Goal: Navigation & Orientation: Find specific page/section

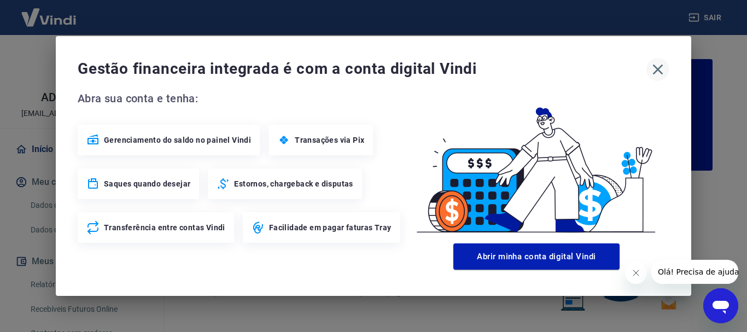
click at [659, 66] on icon "button" at bounding box center [657, 69] width 17 height 17
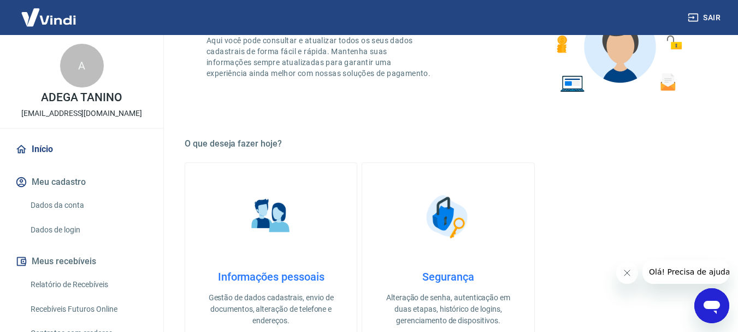
scroll to position [102, 0]
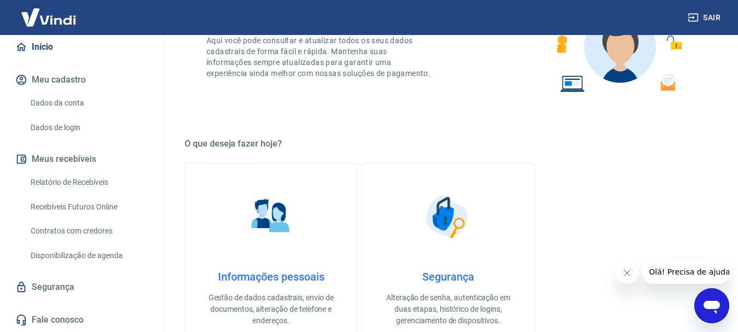
click at [64, 19] on img at bounding box center [48, 17] width 71 height 33
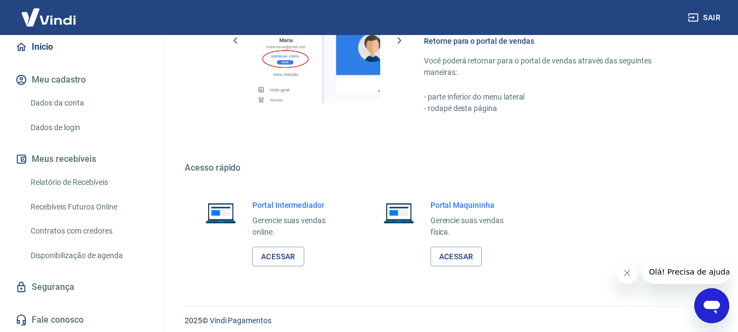
scroll to position [678, 0]
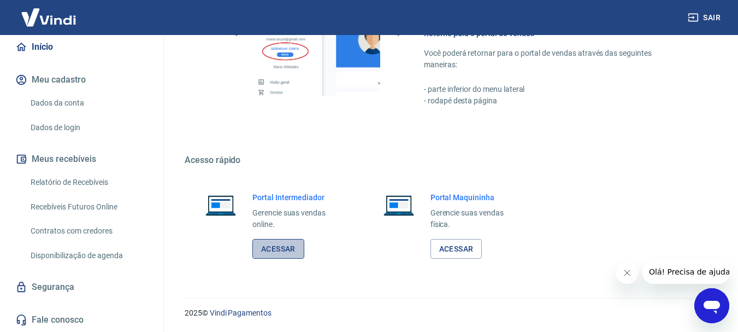
click at [267, 245] on link "Acessar" at bounding box center [278, 249] width 52 height 20
